Goal: Information Seeking & Learning: Learn about a topic

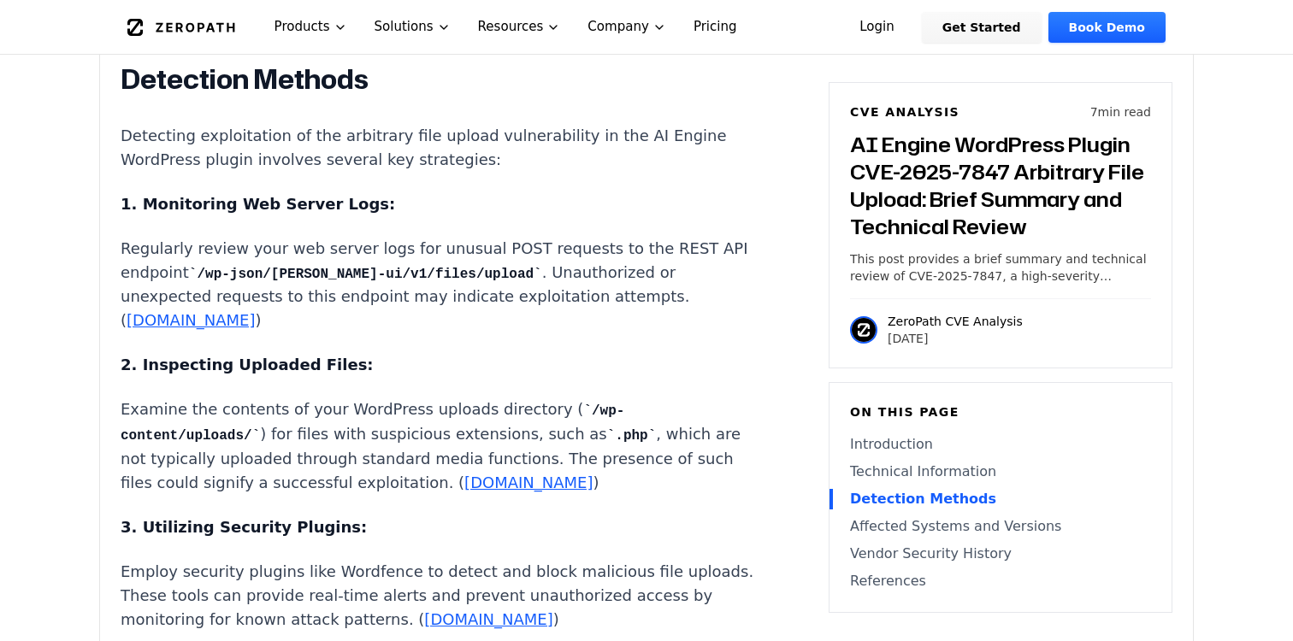
scroll to position [2465, 0]
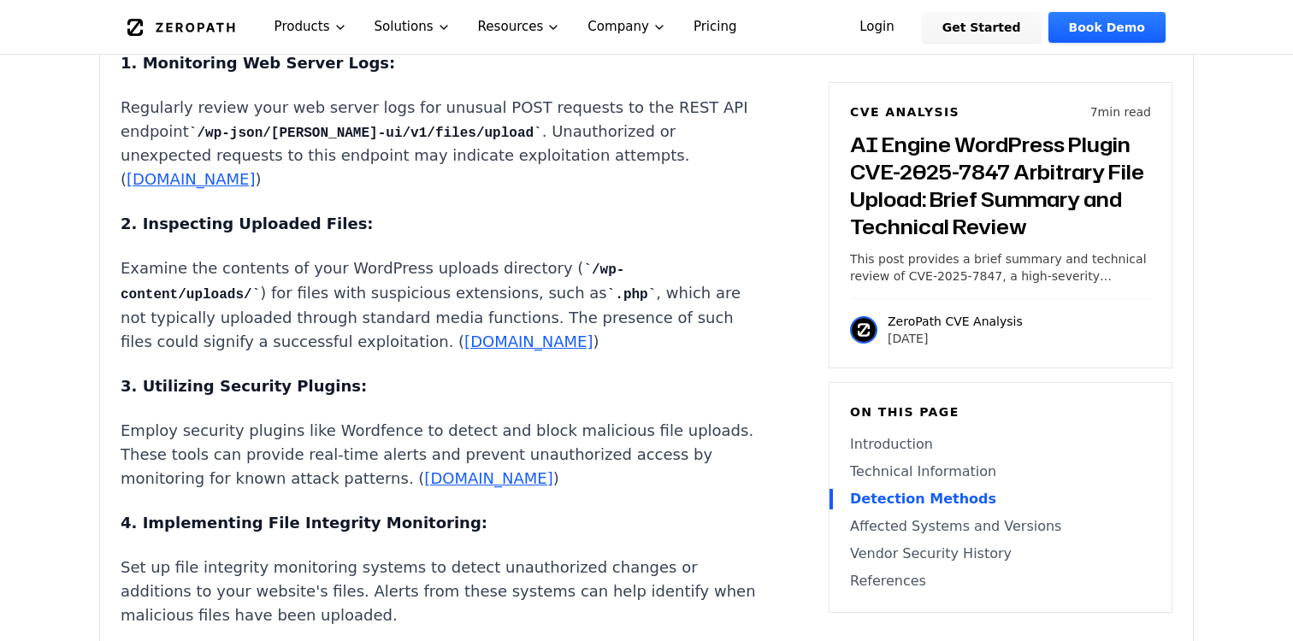
click at [31, 316] on main "How ZeroPath Works Learn the technical details of how ZeroPath works under the …" at bounding box center [646, 494] width 1293 height 5918
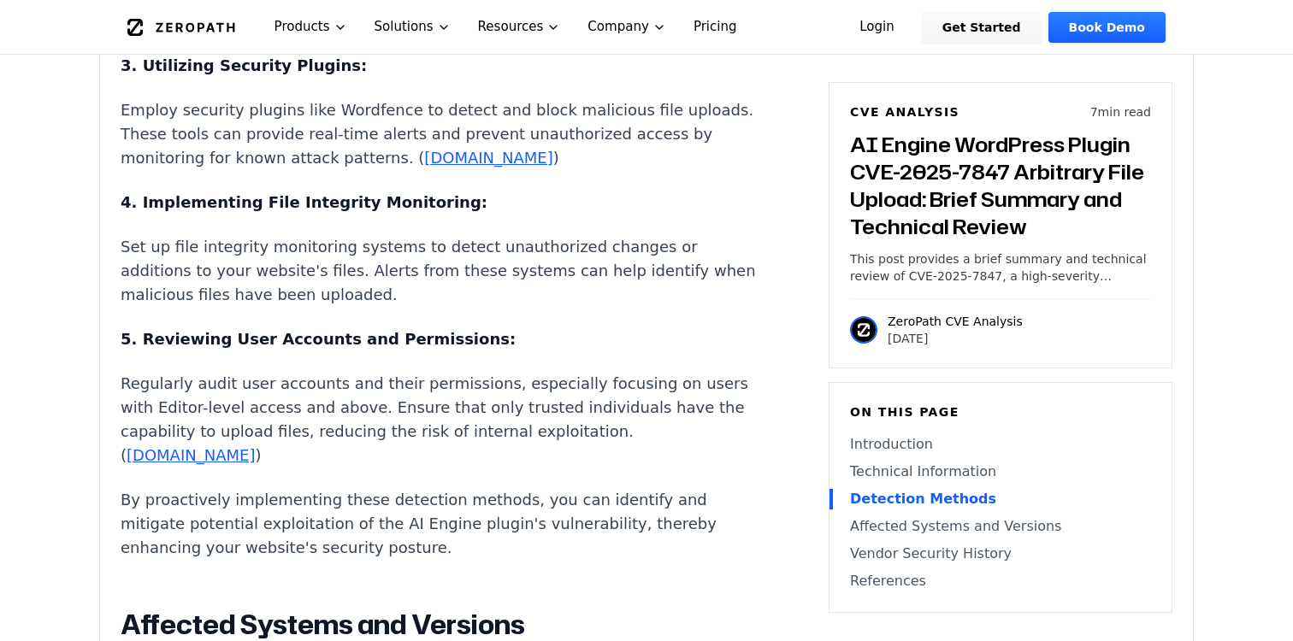
scroll to position [3162, 0]
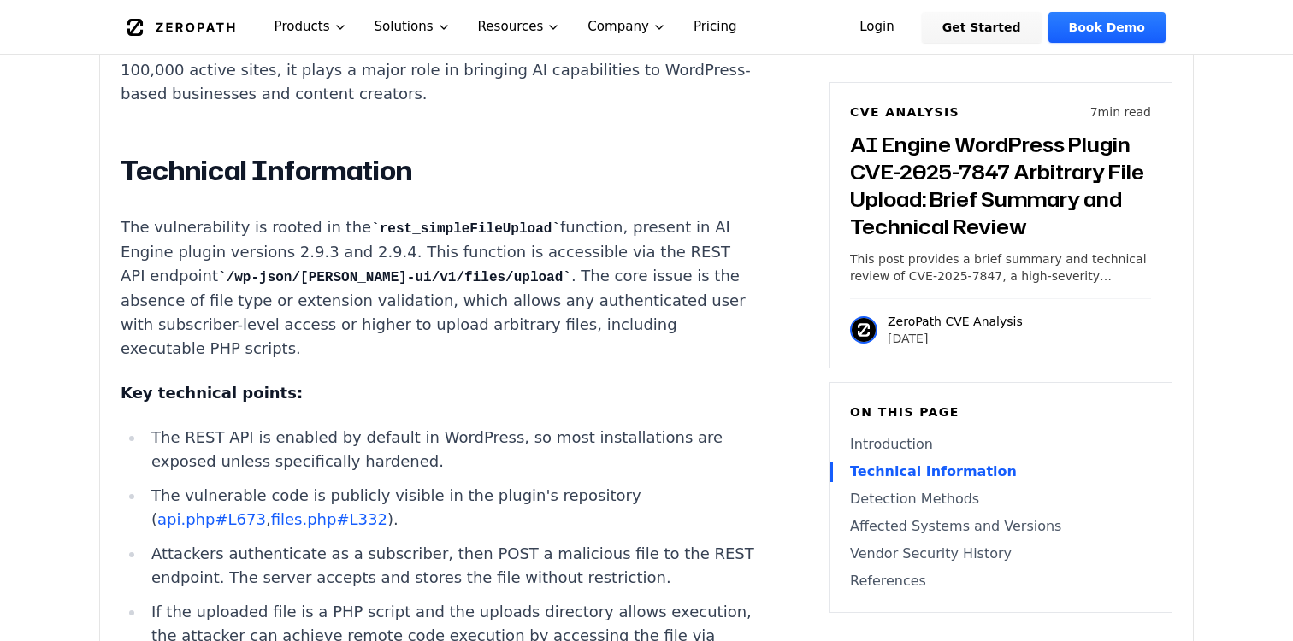
scroll to position [1507, 0]
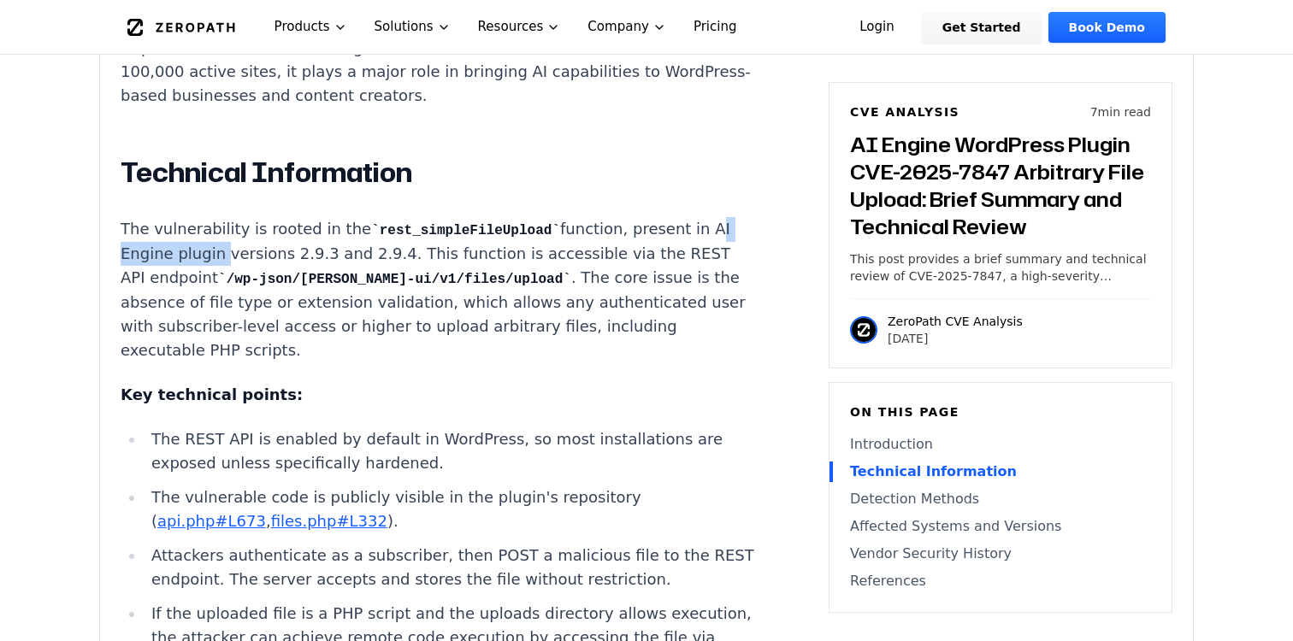
drag, startPoint x: 675, startPoint y: 202, endPoint x: 162, endPoint y: 224, distance: 512.6
click at [162, 224] on p "The vulnerability is rooted in the rest_simpleFileUpload function, present in A…" at bounding box center [439, 289] width 636 height 145
copy p "AI Engine plugin"
drag, startPoint x: 162, startPoint y: 250, endPoint x: 217, endPoint y: 250, distance: 55.6
click at [218, 272] on code "/wp-json/[PERSON_NAME]-ui/v1/files/upload" at bounding box center [394, 279] width 353 height 15
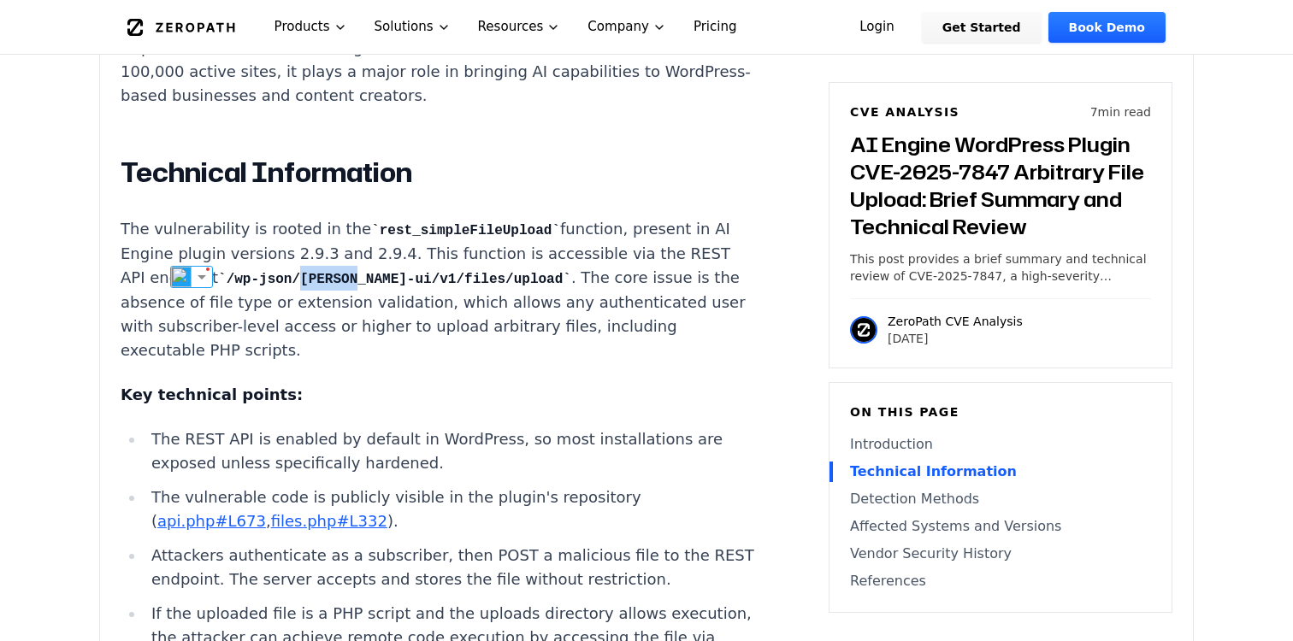
copy code "[PERSON_NAME]-ui"
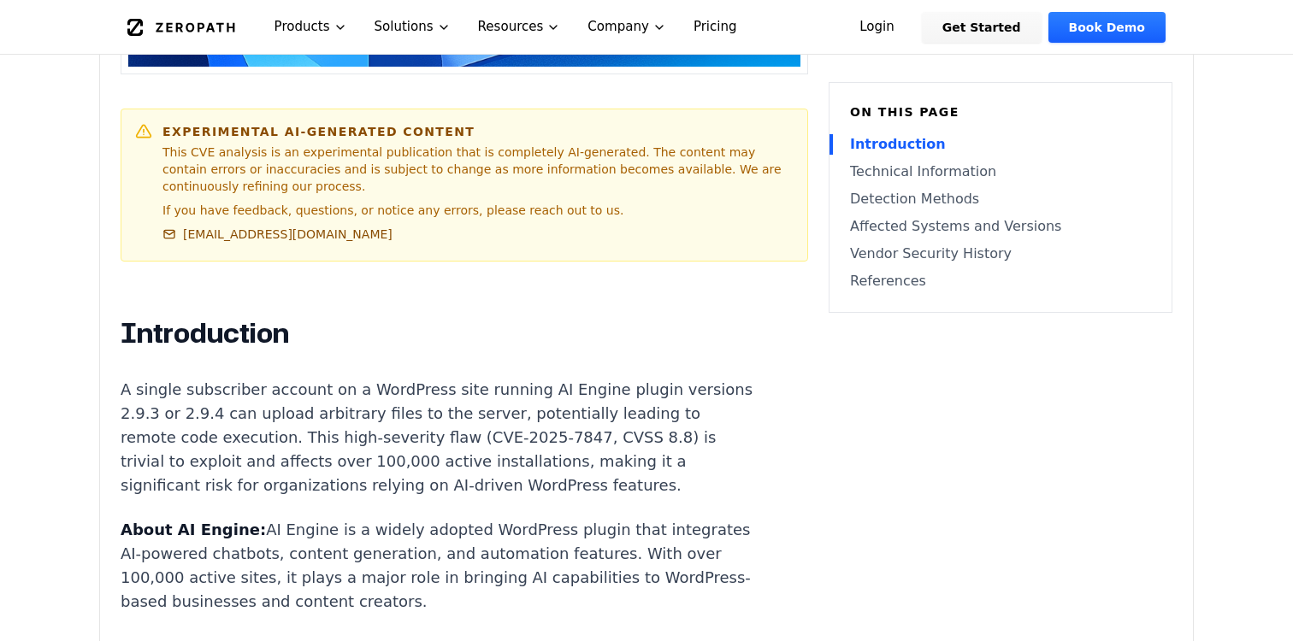
scroll to position [1223, 0]
